Goal: Navigation & Orientation: Find specific page/section

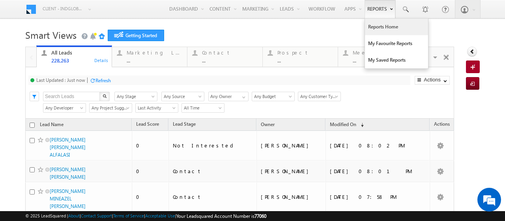
click at [373, 30] on link "Reports Home" at bounding box center [396, 27] width 63 height 17
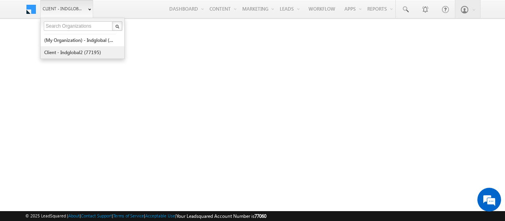
click at [63, 52] on link "Client - indglobal2 (77195)" at bounding box center [80, 52] width 72 height 12
